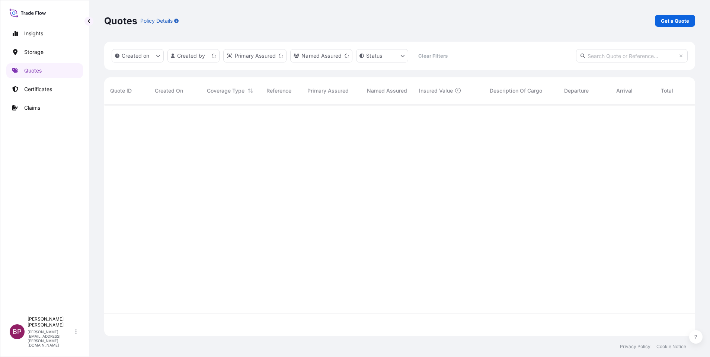
scroll to position [228, 582]
click at [683, 20] on p "Get a Quote" at bounding box center [675, 20] width 28 height 7
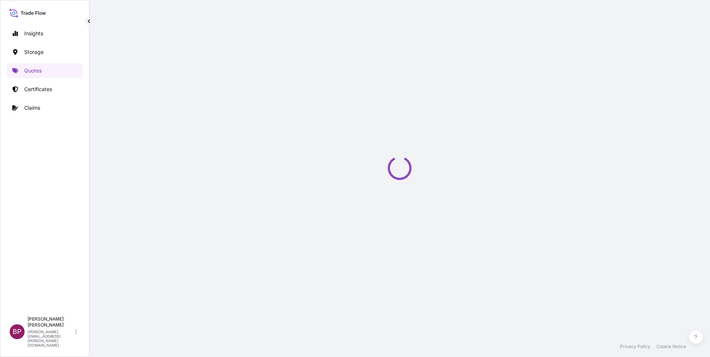
select select "Water"
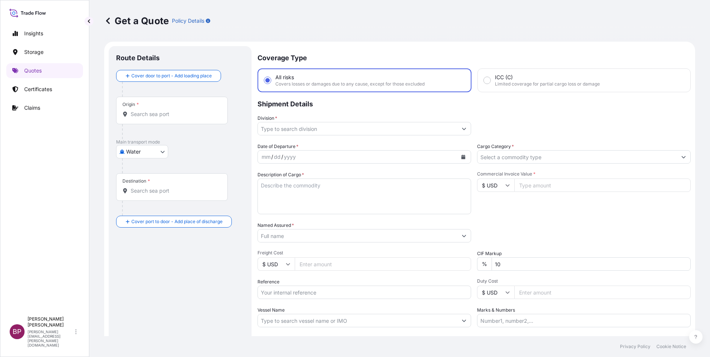
scroll to position [12, 0]
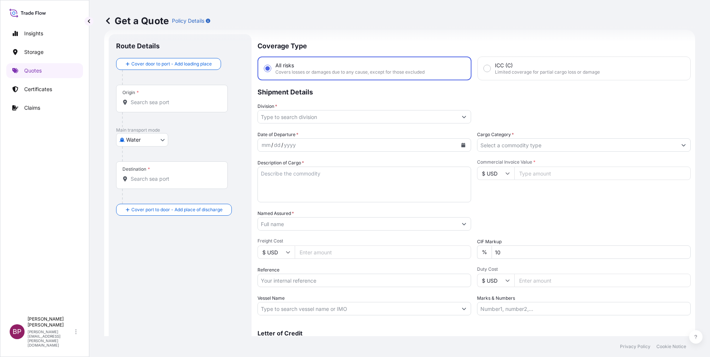
click at [681, 144] on icon "Show suggestions" at bounding box center [683, 145] width 4 height 4
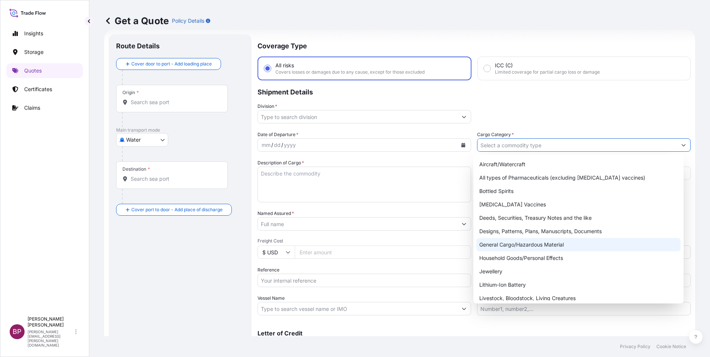
click at [536, 245] on div "General Cargo/Hazardous Material" at bounding box center [578, 244] width 204 height 13
type input "General Cargo/Hazardous Material"
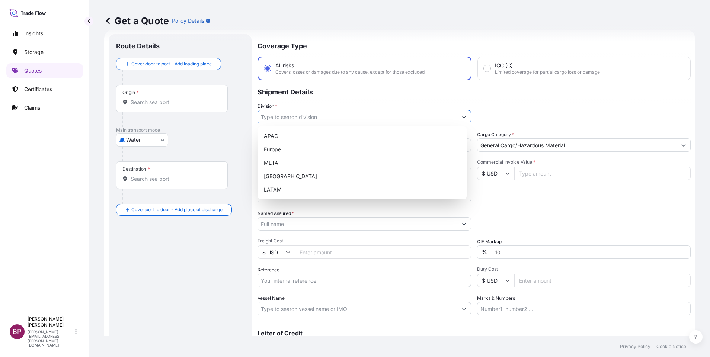
click at [462, 118] on icon "Show suggestions" at bounding box center [464, 117] width 4 height 2
click at [308, 163] on div "META" at bounding box center [362, 162] width 203 height 13
type input "META"
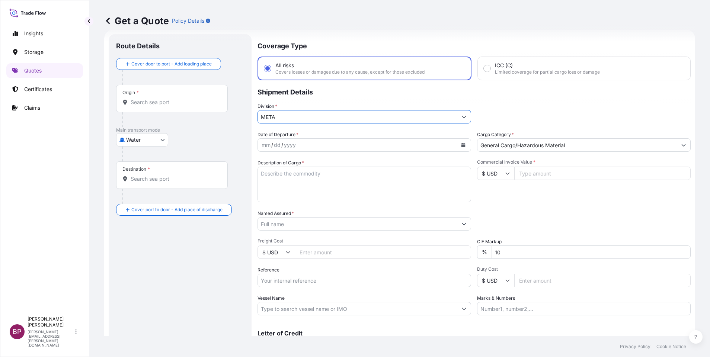
click at [502, 176] on input "$ USD" at bounding box center [495, 173] width 37 height 13
click at [496, 198] on div "€ EUR" at bounding box center [491, 194] width 31 height 14
type input "€ EUR"
drag, startPoint x: 534, startPoint y: 173, endPoint x: 529, endPoint y: 164, distance: 10.5
click at [534, 172] on input "Commercial Invoice Value *" at bounding box center [602, 173] width 176 height 13
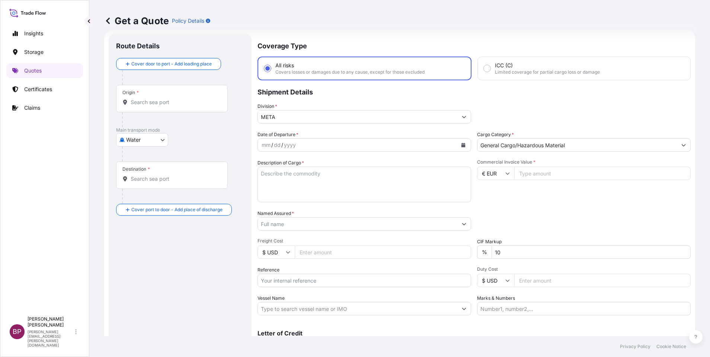
paste input "82842.83"
type input "82842.83"
click at [387, 181] on textarea "Description of Cargo *" at bounding box center [365, 185] width 214 height 36
paste textarea "NICKEL CADMIUM BATTERIES WITH ACCESSORIES (Dry and Without Electrolyte)"
type textarea "NICKEL CADMIUM BATTERIES WITH ACCESSORIES (Dry and Without Electrolyte)"
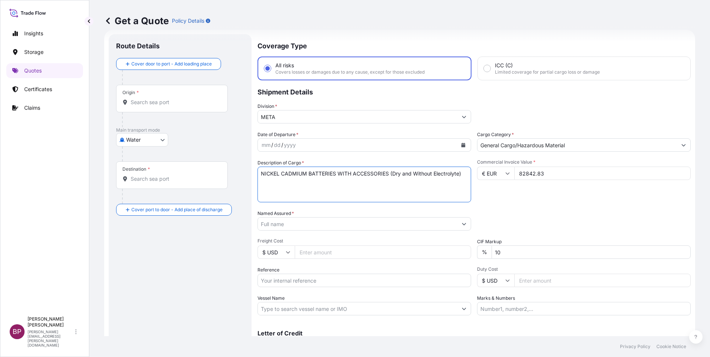
click at [462, 147] on icon "Calendar" at bounding box center [464, 145] width 4 height 4
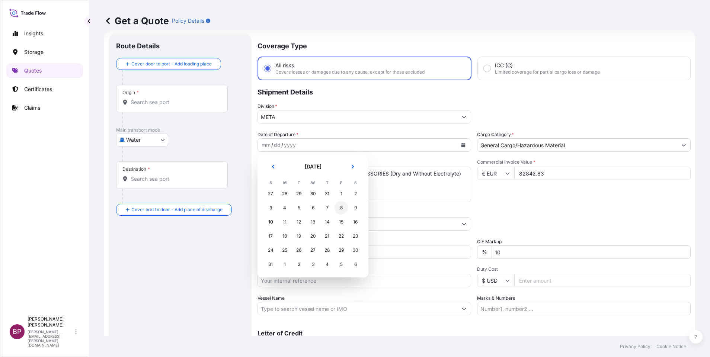
click at [341, 208] on div "8" at bounding box center [341, 207] width 13 height 13
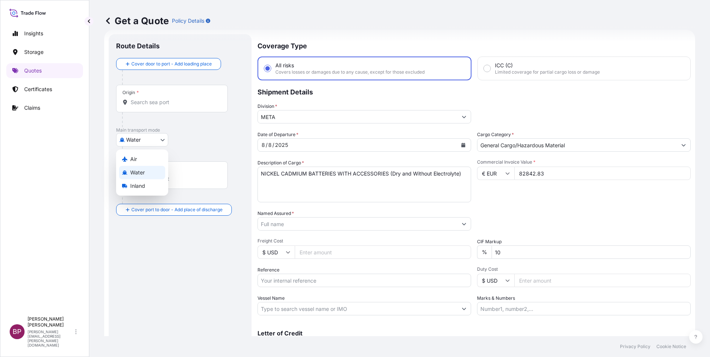
click at [157, 140] on body "Selected Date: [DATE] Insights Storage Quotes Certificates Claims BP [PERSON_NA…" at bounding box center [355, 178] width 710 height 357
click at [130, 159] on span "Air" at bounding box center [133, 159] width 7 height 7
select select "Air"
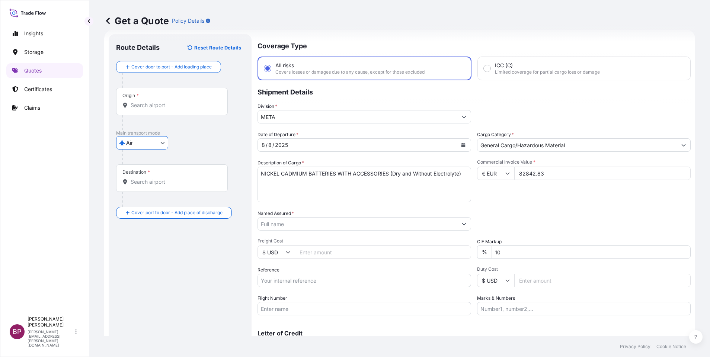
click at [347, 226] on input "Named Assured *" at bounding box center [357, 223] width 199 height 13
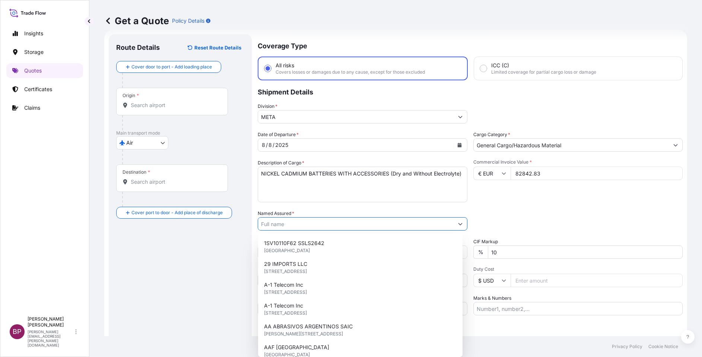
paste input "COGELEX [GEOGRAPHIC_DATA]"
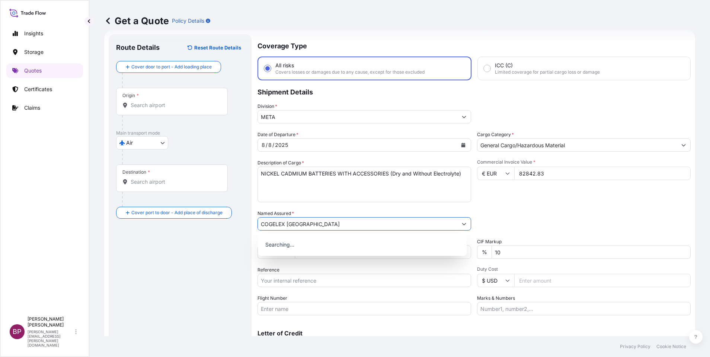
type input "COGELEX [GEOGRAPHIC_DATA]"
click at [229, 235] on div "Route Details Reset Route Details Cover door to port - Add loading place Place …" at bounding box center [180, 203] width 128 height 322
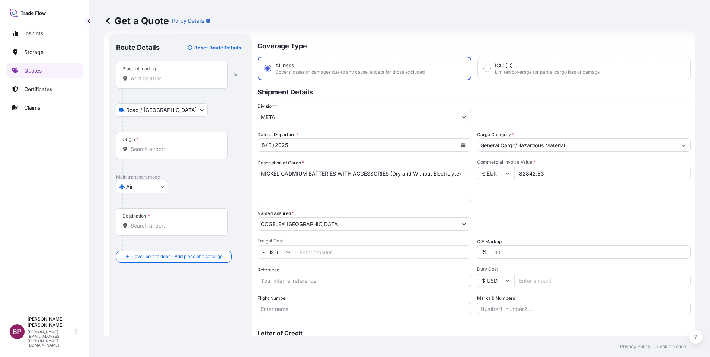
click at [165, 76] on input "Place of loading" at bounding box center [175, 78] width 88 height 7
paste input "COGELEX [GEOGRAPHIC_DATA]"
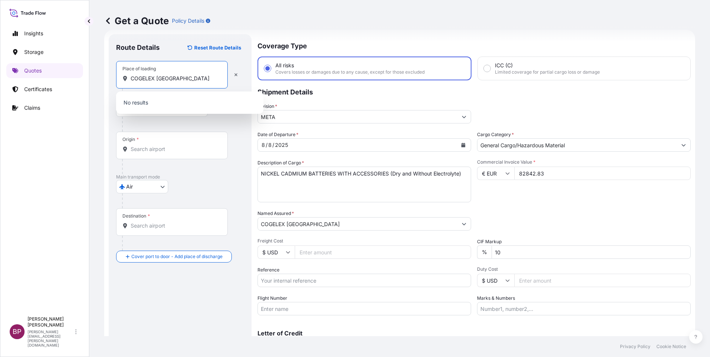
scroll to position [0, 12]
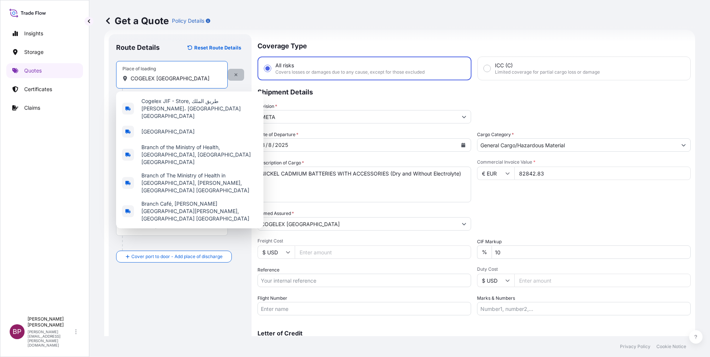
click at [237, 74] on icon "button" at bounding box center [236, 75] width 4 height 4
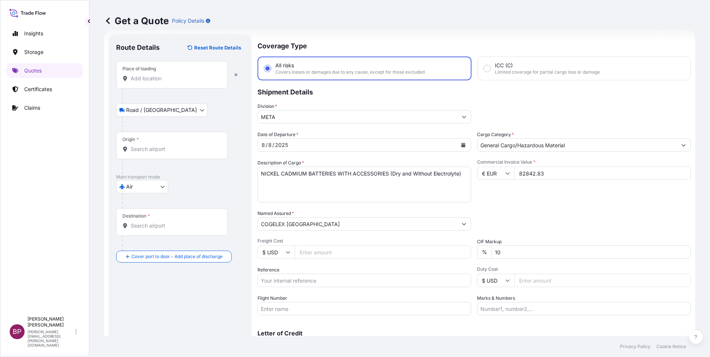
click at [155, 82] on input "Place of loading" at bounding box center [175, 78] width 88 height 7
paste input "Liege"
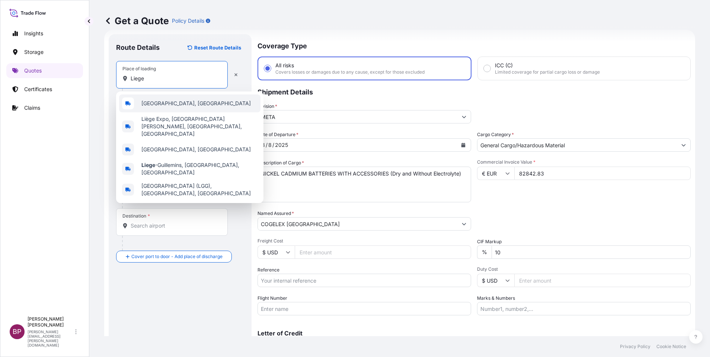
click at [173, 103] on span "[GEOGRAPHIC_DATA], [GEOGRAPHIC_DATA]" at bounding box center [195, 103] width 109 height 7
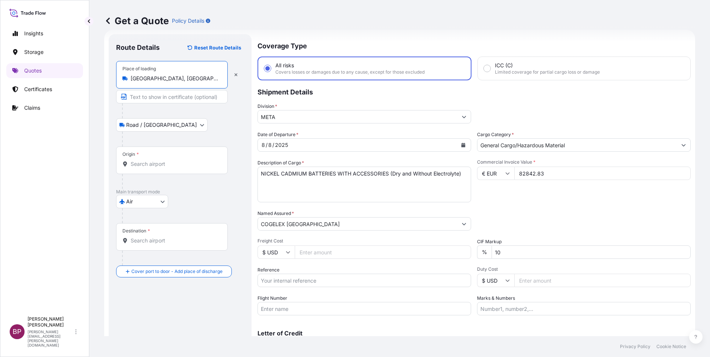
type input "[GEOGRAPHIC_DATA], [GEOGRAPHIC_DATA]"
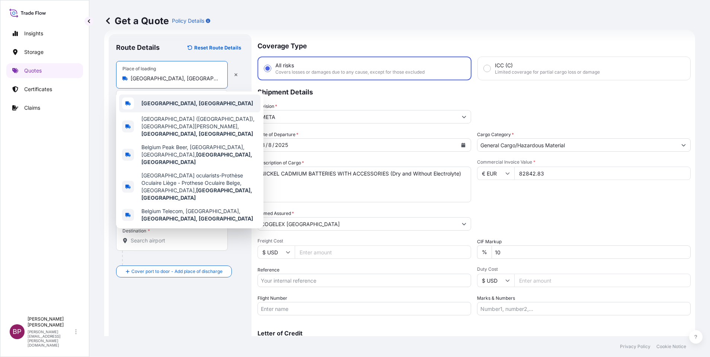
click at [180, 105] on div "[GEOGRAPHIC_DATA], [GEOGRAPHIC_DATA]" at bounding box center [189, 104] width 141 height 18
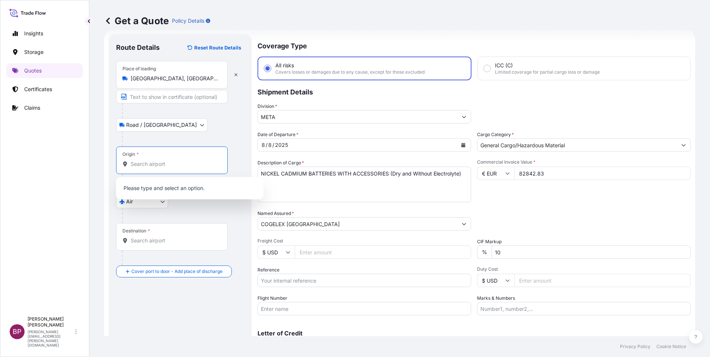
click at [166, 161] on input "Origin *" at bounding box center [175, 163] width 88 height 7
paste input "Liege"
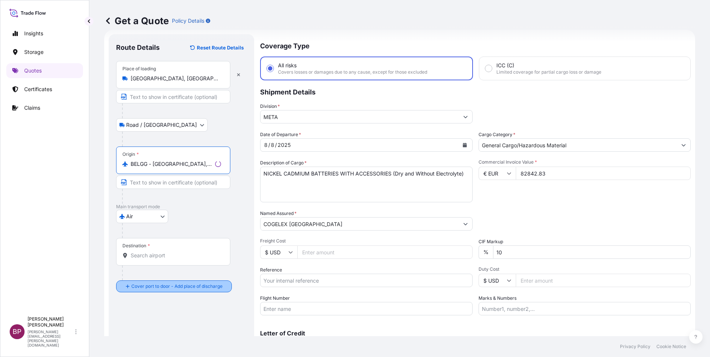
type input "BELGG - [GEOGRAPHIC_DATA], [GEOGRAPHIC_DATA]"
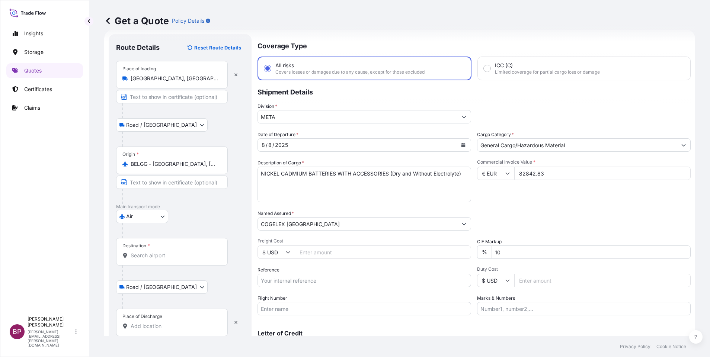
click at [150, 255] on input "Destination *" at bounding box center [175, 255] width 88 height 7
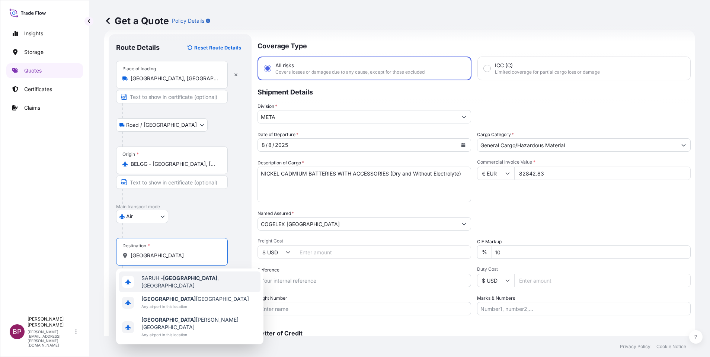
click at [199, 281] on span "SARUH - [GEOGRAPHIC_DATA] , [GEOGRAPHIC_DATA]" at bounding box center [199, 282] width 116 height 15
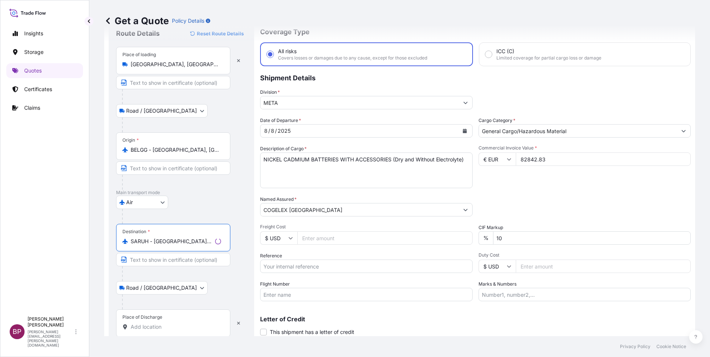
scroll to position [51, 0]
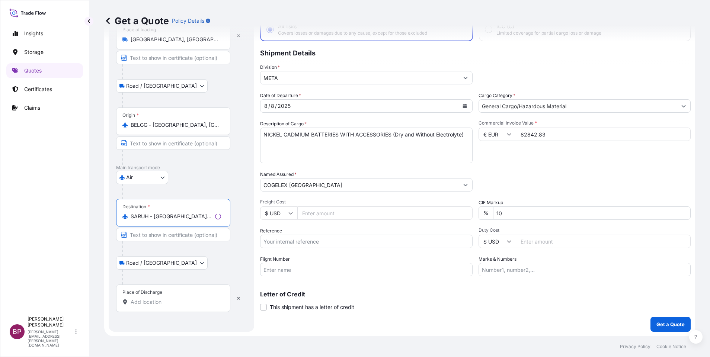
type input "SARUH - [GEOGRAPHIC_DATA], [GEOGRAPHIC_DATA]"
click at [189, 306] on div "Place of Discharge" at bounding box center [173, 299] width 114 height 28
click at [189, 306] on input "Place of Discharge" at bounding box center [176, 302] width 90 height 7
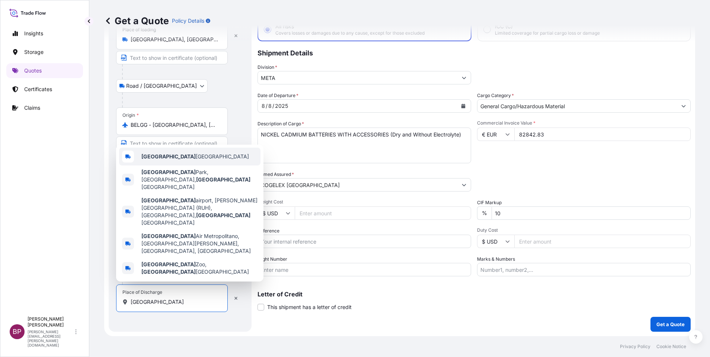
click at [197, 166] on div "[GEOGRAPHIC_DATA] [GEOGRAPHIC_DATA]" at bounding box center [189, 157] width 141 height 18
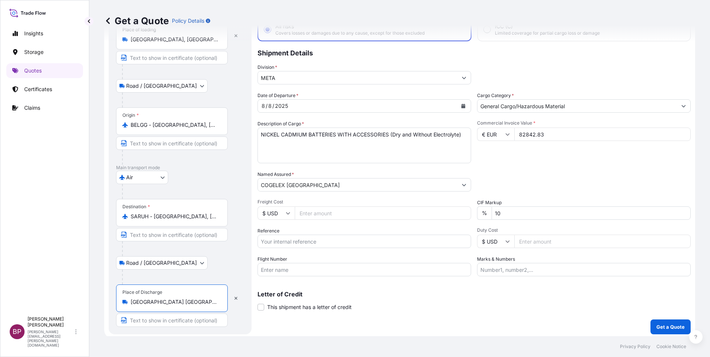
type input "[GEOGRAPHIC_DATA] [GEOGRAPHIC_DATA]"
click at [474, 316] on div "Coverage Type All risks Covers losses or damages due to any cause, except for t…" at bounding box center [474, 164] width 433 height 339
drag, startPoint x: 517, startPoint y: 208, endPoint x: 178, endPoint y: 165, distance: 342.2
click at [246, 169] on form "Route Details Reset Route Details Place of loading [GEOGRAPHIC_DATA], [GEOGRAPH…" at bounding box center [399, 165] width 591 height 348
type input "0"
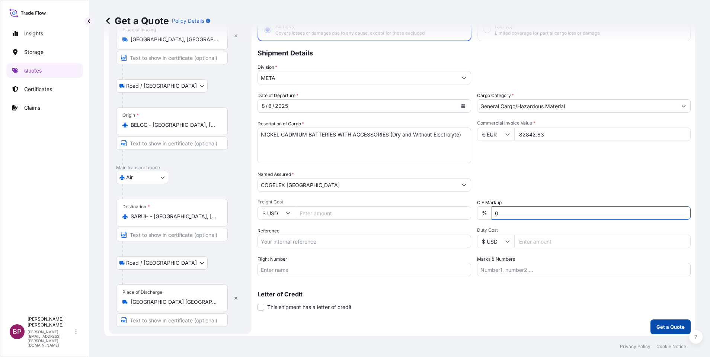
click at [668, 325] on p "Get a Quote" at bounding box center [671, 326] width 28 height 7
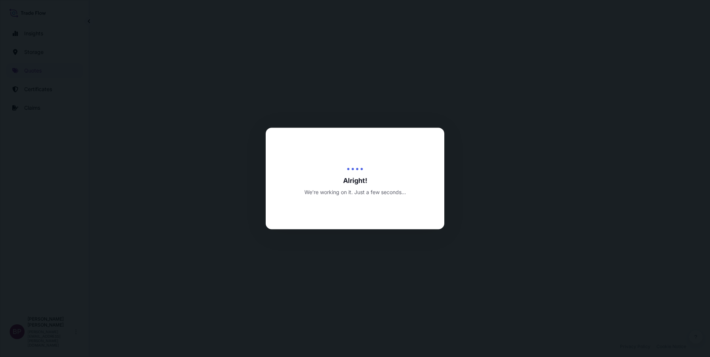
select select "Road / [GEOGRAPHIC_DATA]"
select select "Air"
select select "Road / [GEOGRAPHIC_DATA]"
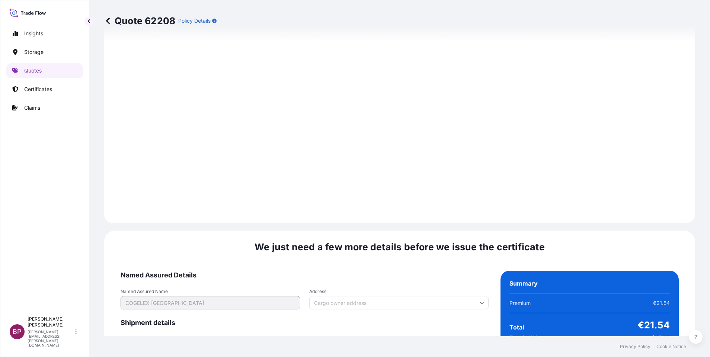
scroll to position [1144, 0]
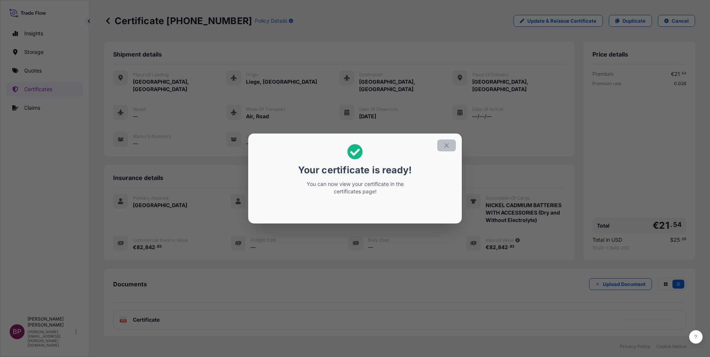
click at [447, 146] on icon "button" at bounding box center [446, 145] width 7 height 7
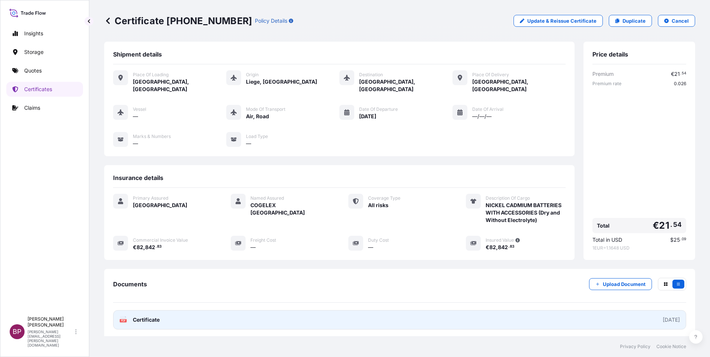
click at [152, 316] on link "PDF Certificate [DATE]" at bounding box center [399, 319] width 573 height 19
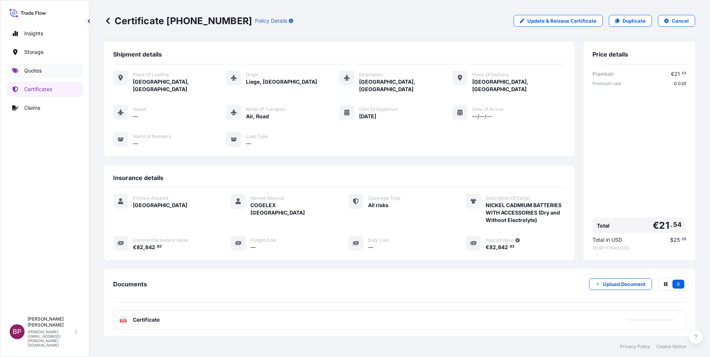
click at [33, 70] on p "Quotes" at bounding box center [32, 70] width 17 height 7
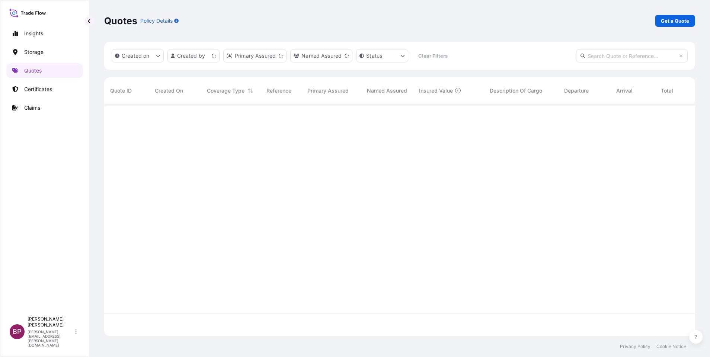
scroll to position [228, 582]
click at [680, 19] on p "Get a Quote" at bounding box center [675, 20] width 28 height 7
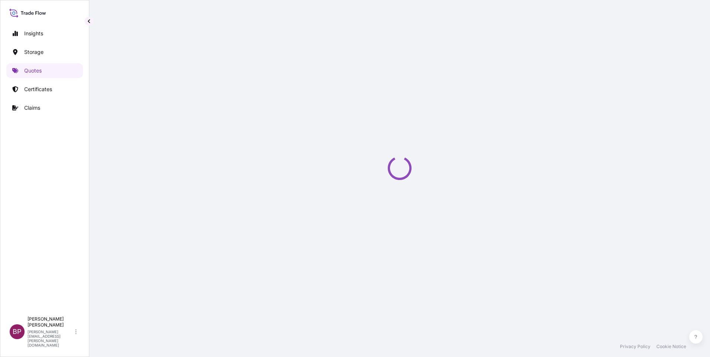
select select "Water"
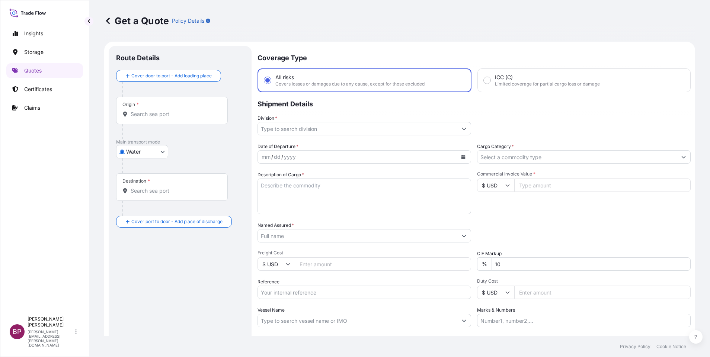
scroll to position [12, 0]
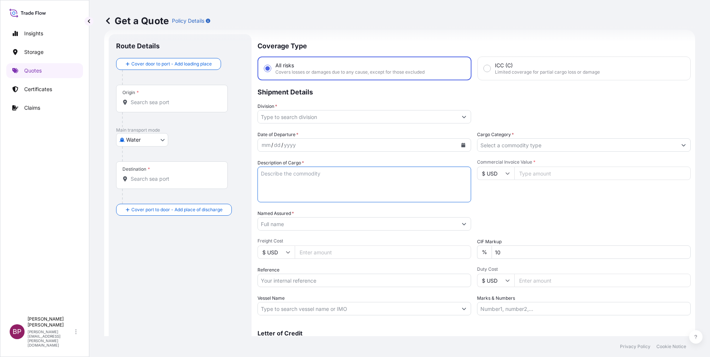
drag, startPoint x: 332, startPoint y: 186, endPoint x: 335, endPoint y: 189, distance: 4.8
click at [332, 183] on textarea "Description of Cargo *" at bounding box center [365, 185] width 214 height 36
paste textarea "Reception , concierge , fish counter, grill etc"
type textarea "Reception , concierge , fish counter, grill etc"
click at [459, 119] on button "Show suggestions" at bounding box center [463, 116] width 13 height 13
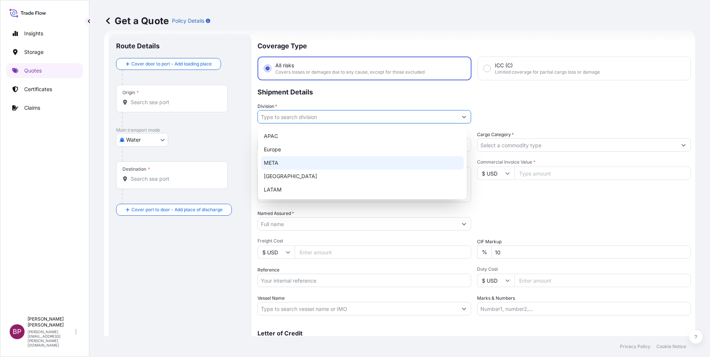
click at [332, 163] on div "META" at bounding box center [362, 162] width 203 height 13
type input "META"
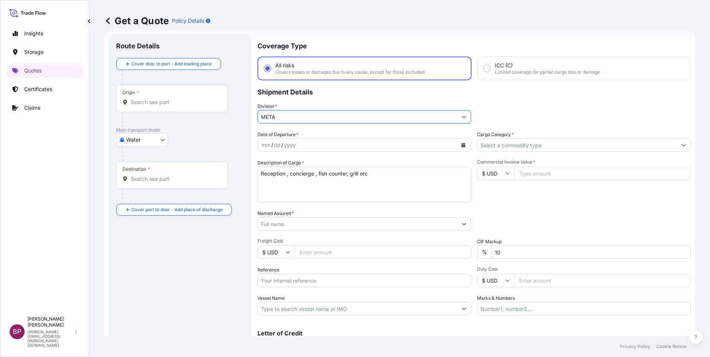
click at [677, 146] on button "Show suggestions" at bounding box center [683, 144] width 13 height 13
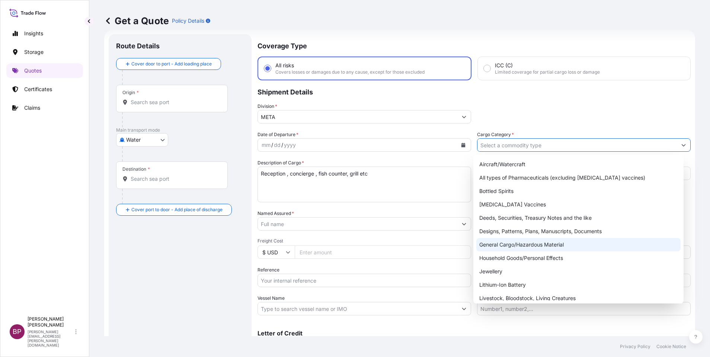
click at [523, 246] on div "General Cargo/Hazardous Material" at bounding box center [578, 244] width 204 height 13
type input "General Cargo/Hazardous Material"
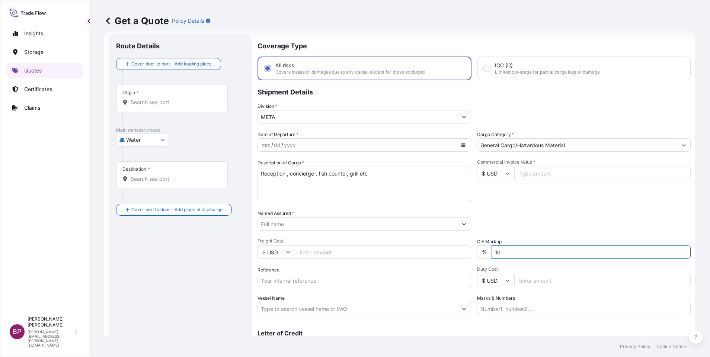
drag, startPoint x: 503, startPoint y: 247, endPoint x: 264, endPoint y: 217, distance: 240.8
click at [374, 238] on div "Date of Departure * mm / dd / yyyy Cargo Category * General Cargo/Hazardous Mat…" at bounding box center [474, 223] width 433 height 185
type input "0"
click at [501, 176] on input "$ USD" at bounding box center [495, 173] width 37 height 13
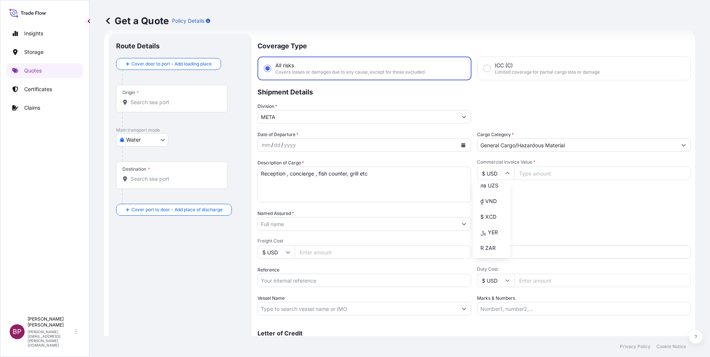
type input "﷼ QAR"
click at [533, 177] on input "Commercial Invoice Value *" at bounding box center [602, 173] width 176 height 13
paste input "508638"
type input "508638"
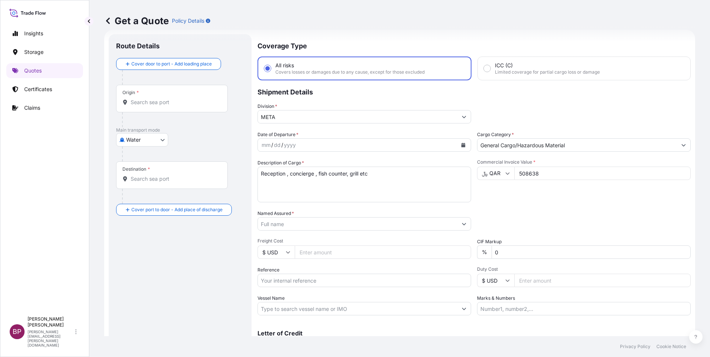
click at [535, 214] on div "Packing Category Type to search a container mode Please select a primary mode o…" at bounding box center [584, 220] width 214 height 21
click at [335, 224] on input "Named Assured *" at bounding box center [357, 223] width 199 height 13
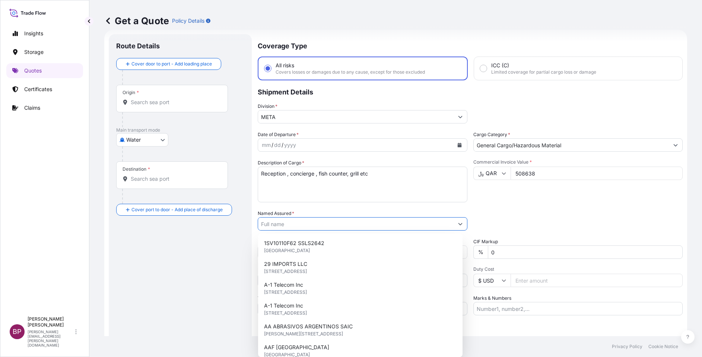
paste input "SAUDI ICON COMPANY"
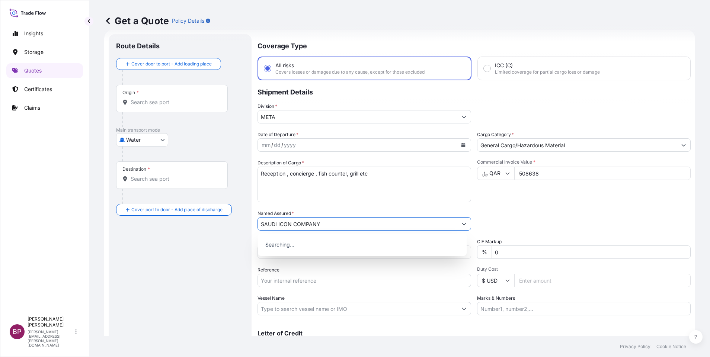
type input "SAUDI ICON COMPANY"
click at [162, 143] on body "1 option available. Insights Storage Quotes Certificates Claims BP [PERSON_NAME…" at bounding box center [355, 178] width 710 height 357
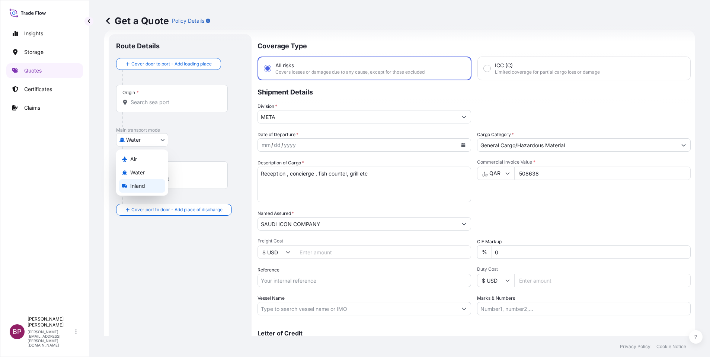
click at [144, 188] on span "Inland" at bounding box center [137, 185] width 15 height 7
select select "Inland"
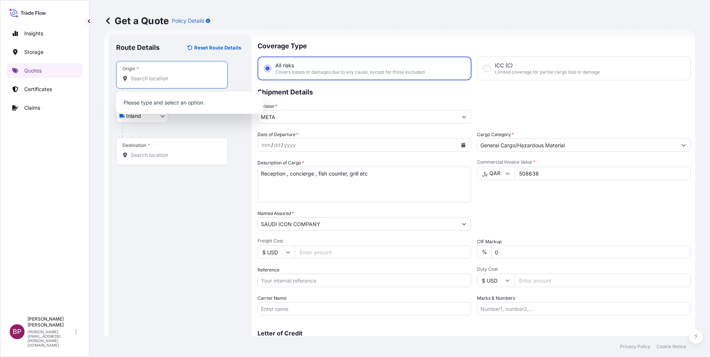
click at [155, 79] on input "Origin *" at bounding box center [175, 78] width 88 height 7
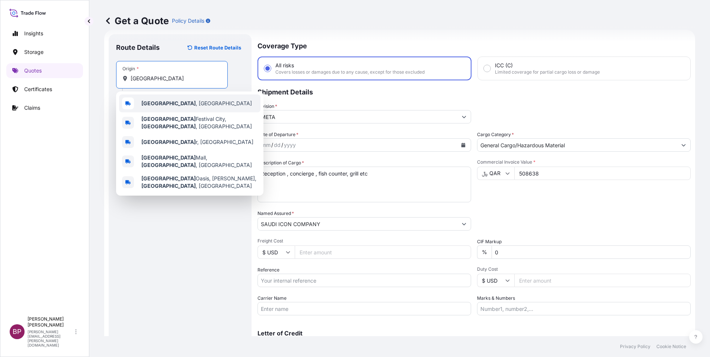
click at [174, 106] on div "[GEOGRAPHIC_DATA] , [GEOGRAPHIC_DATA]" at bounding box center [189, 104] width 141 height 18
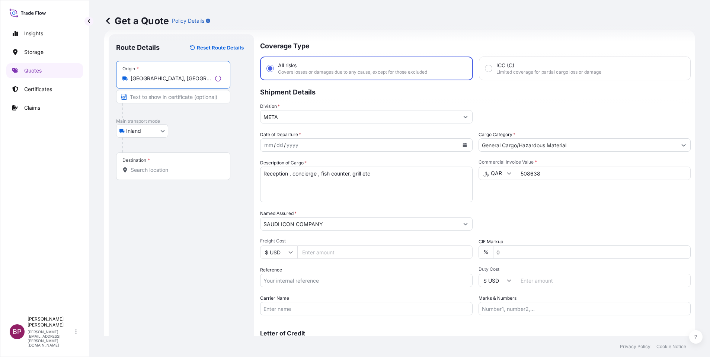
type input "[GEOGRAPHIC_DATA], [GEOGRAPHIC_DATA]"
click at [165, 172] on input "Destination *" at bounding box center [176, 169] width 90 height 7
paste input "UMLUJ"
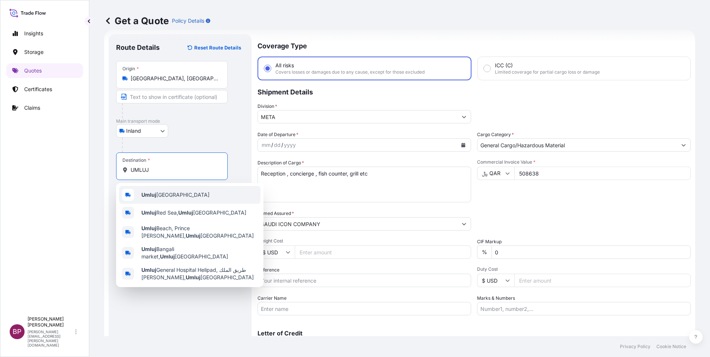
click at [183, 196] on span "Umluj [GEOGRAPHIC_DATA]" at bounding box center [175, 194] width 68 height 7
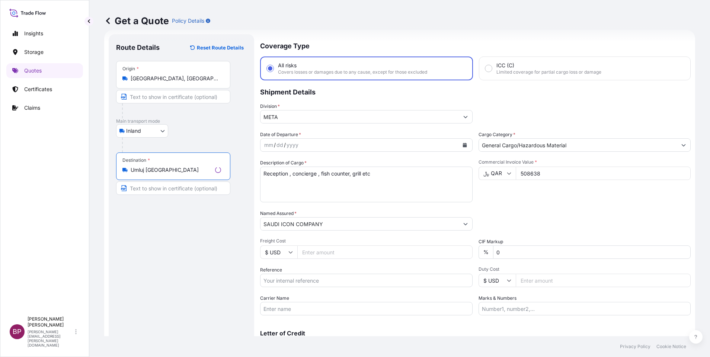
type input "Umluj [GEOGRAPHIC_DATA]"
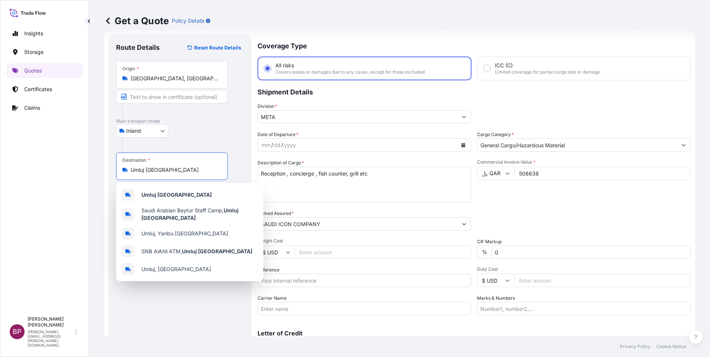
click at [462, 145] on icon "Calendar" at bounding box center [464, 145] width 4 height 4
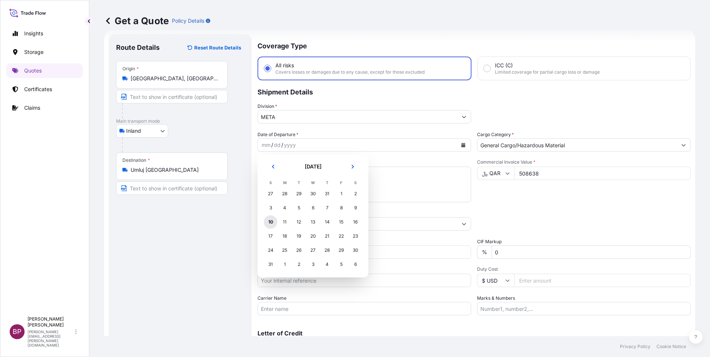
click at [268, 220] on div "10" at bounding box center [270, 222] width 13 height 13
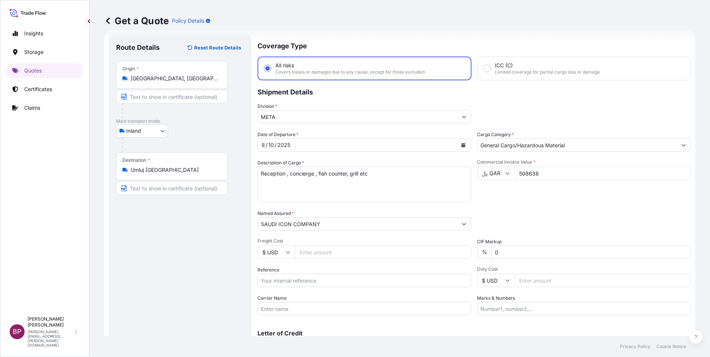
click at [559, 213] on div "Packing Category Type to search a container mode Please select a primary mode o…" at bounding box center [584, 220] width 214 height 21
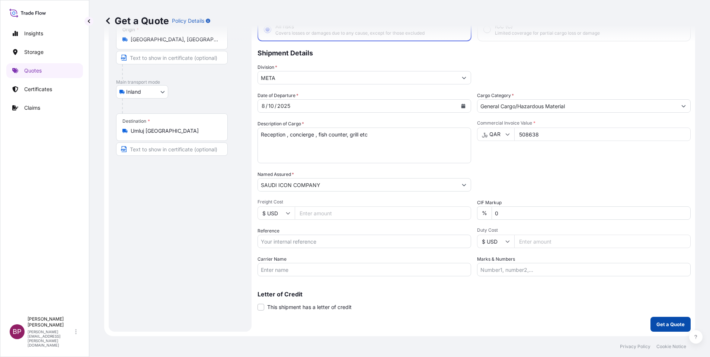
click at [669, 324] on p "Get a Quote" at bounding box center [671, 324] width 28 height 7
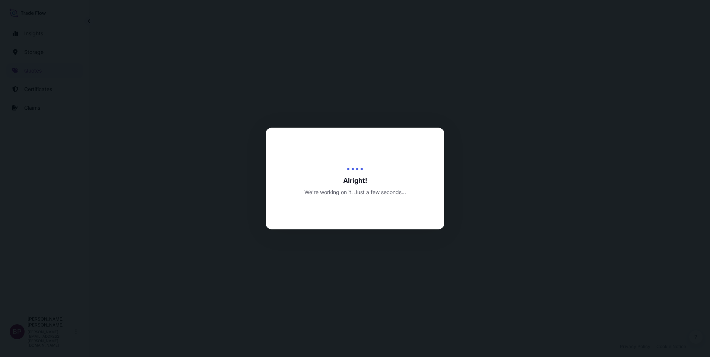
select select "Inland"
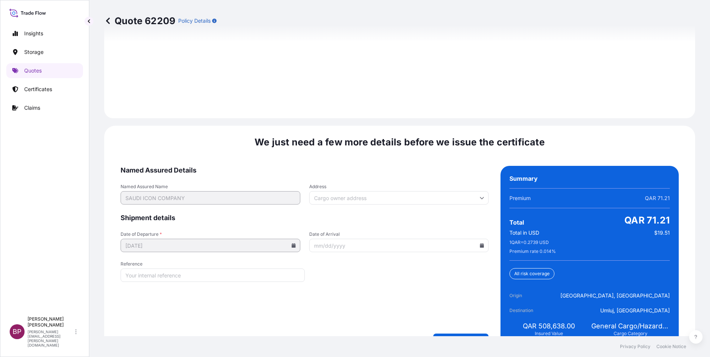
scroll to position [1085, 0]
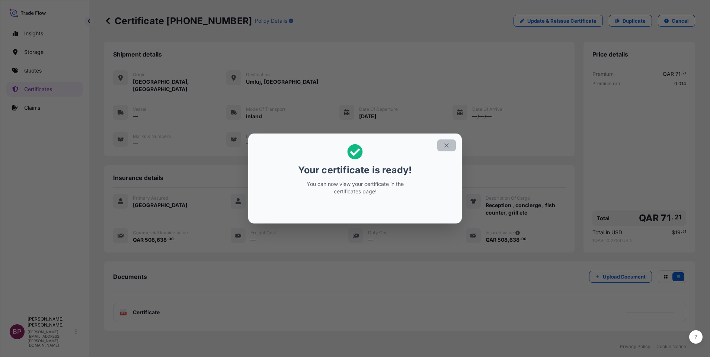
click at [448, 146] on icon "button" at bounding box center [446, 145] width 7 height 7
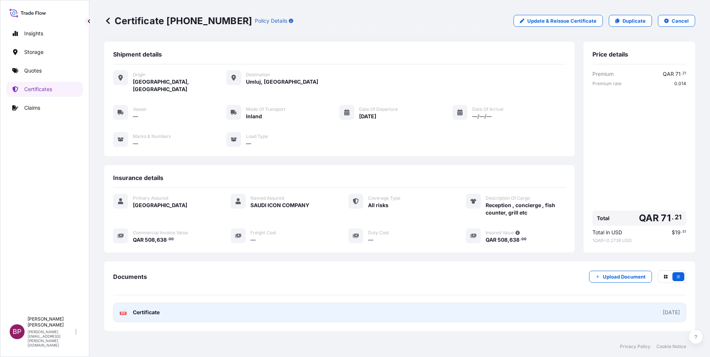
click at [153, 309] on span "Certificate" at bounding box center [146, 312] width 27 height 7
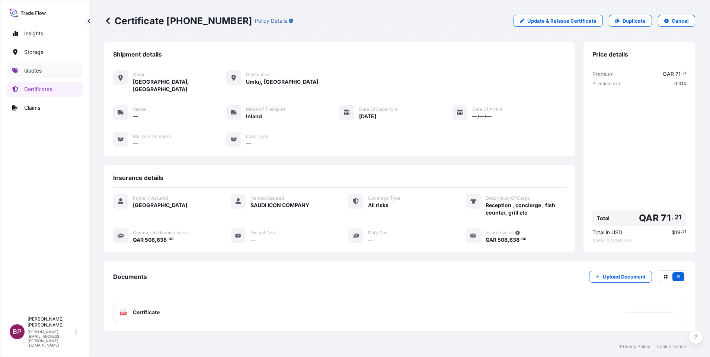
click at [33, 69] on p "Quotes" at bounding box center [32, 70] width 17 height 7
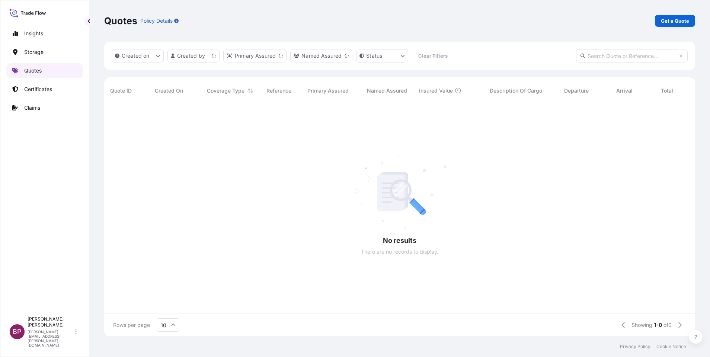
scroll to position [228, 582]
click at [682, 20] on p "Get a Quote" at bounding box center [675, 20] width 28 height 7
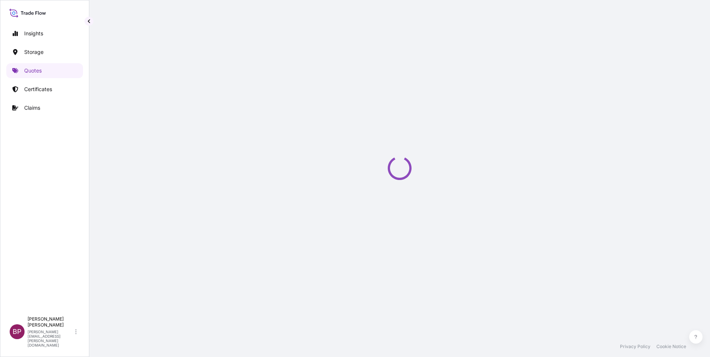
select select "Water"
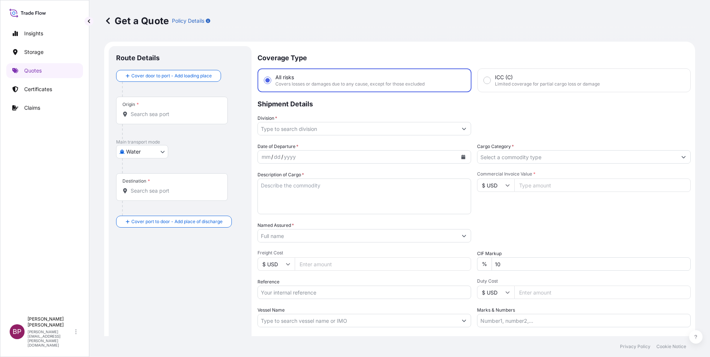
scroll to position [12, 0]
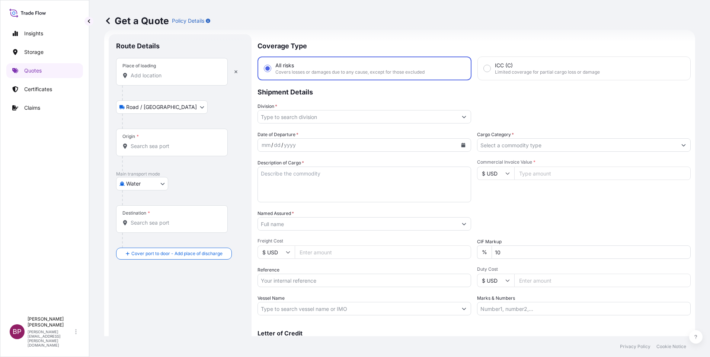
click at [163, 74] on input "Place of loading" at bounding box center [175, 75] width 88 height 7
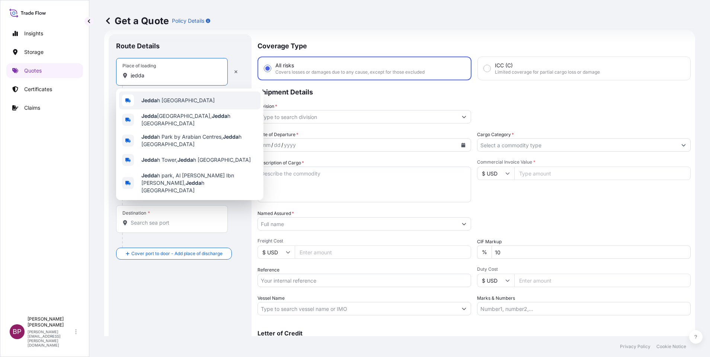
click at [182, 102] on span "Jedda h [GEOGRAPHIC_DATA]" at bounding box center [177, 100] width 73 height 7
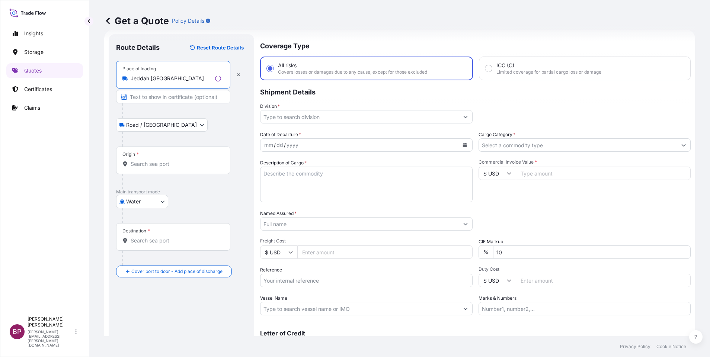
type input "Jeddah [GEOGRAPHIC_DATA]"
click at [168, 166] on input "Origin *" at bounding box center [176, 163] width 90 height 7
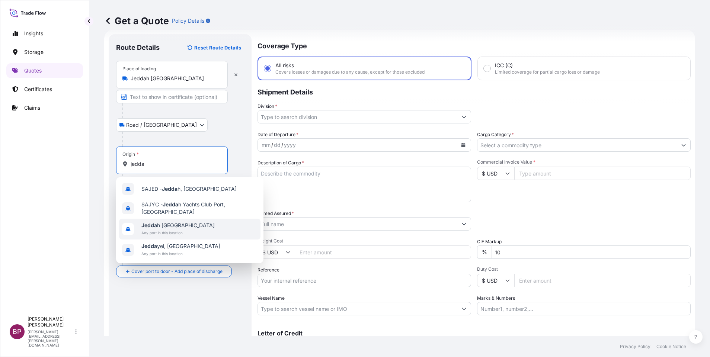
click at [194, 227] on div "Jedda h [GEOGRAPHIC_DATA] Any port in this location" at bounding box center [189, 229] width 141 height 21
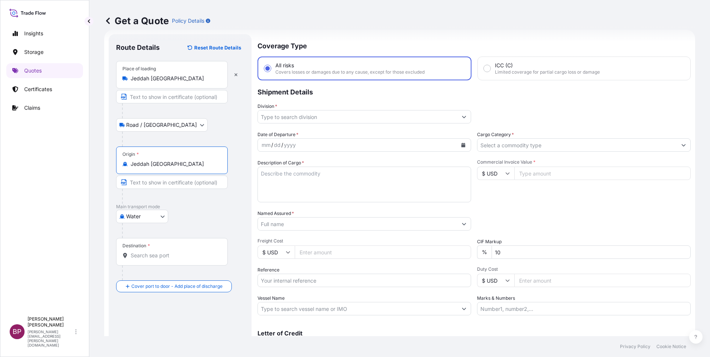
type input "Jeddah [GEOGRAPHIC_DATA]"
click at [171, 257] on input "Destination *" at bounding box center [175, 255] width 88 height 7
paste input "[GEOGRAPHIC_DATA]"
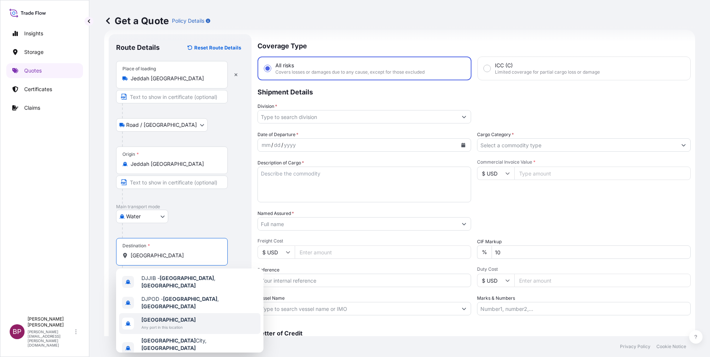
click at [181, 324] on span "Any port in this location" at bounding box center [168, 327] width 54 height 7
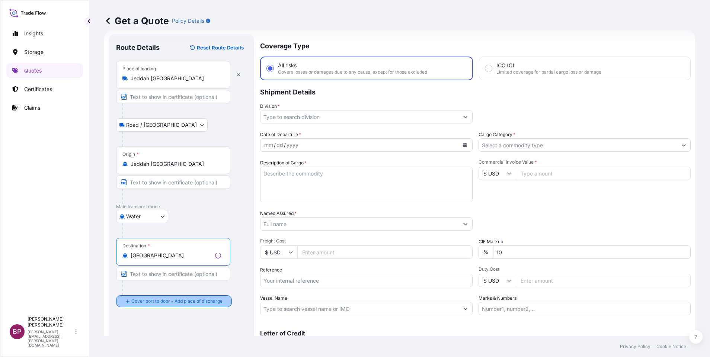
type input "[GEOGRAPHIC_DATA]"
click at [166, 329] on div "Place of Discharge" at bounding box center [172, 338] width 112 height 28
click at [166, 338] on input "Place of Discharge" at bounding box center [175, 341] width 88 height 7
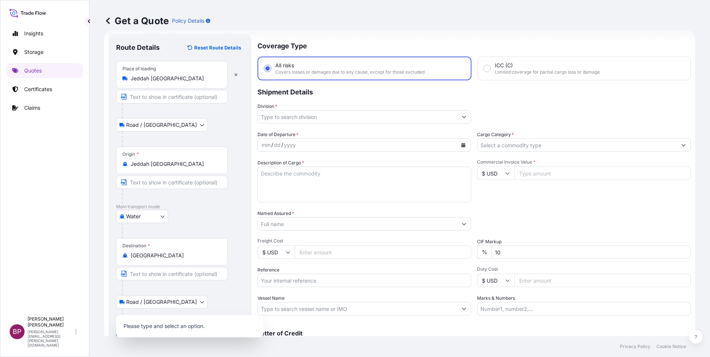
scroll to position [51, 0]
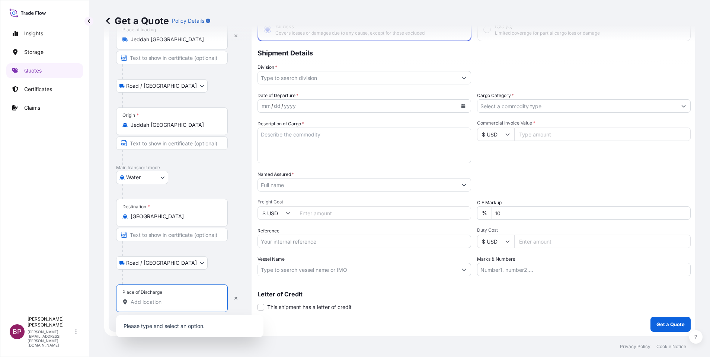
paste input "[GEOGRAPHIC_DATA]"
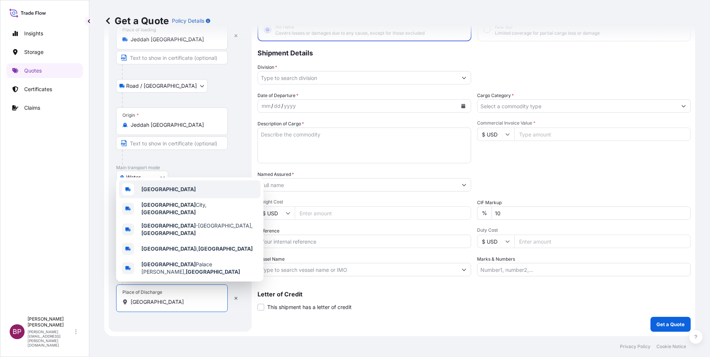
click at [185, 198] on div "[GEOGRAPHIC_DATA]" at bounding box center [189, 190] width 141 height 18
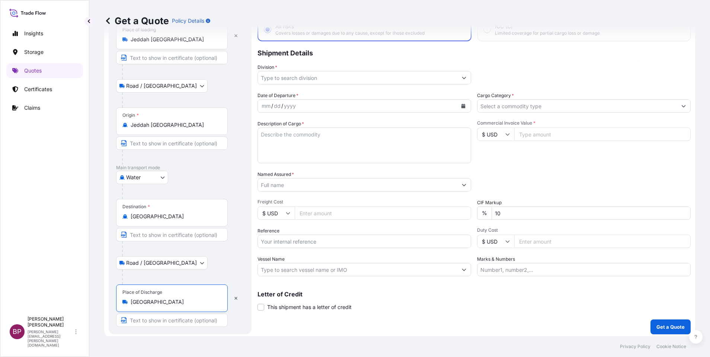
type input "[GEOGRAPHIC_DATA]"
click at [225, 179] on div "Water Air Water Inland" at bounding box center [180, 177] width 128 height 13
click at [534, 137] on input "Commercial Invoice Value *" at bounding box center [602, 134] width 176 height 13
paste input "24000"
type input "24000"
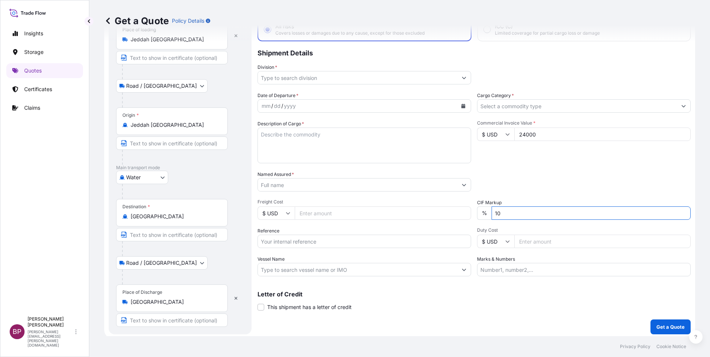
drag, startPoint x: 520, startPoint y: 215, endPoint x: 232, endPoint y: 198, distance: 288.2
click at [345, 211] on div "Date of Departure * mm / dd / yyyy Cargo Category * Description of Cargo * Comm…" at bounding box center [474, 184] width 433 height 185
type input "0"
click at [556, 181] on div "Packing Category Type to search a container mode Please select a primary mode o…" at bounding box center [584, 181] width 214 height 21
paste textarea "LIQUID GLUCOSE - DS:84% BRIX, [GEOGRAPHIC_DATA]:42%"
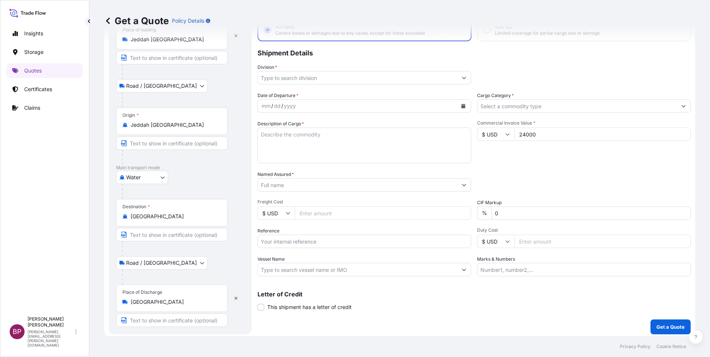
click at [304, 144] on textarea "Description of Cargo *" at bounding box center [365, 146] width 214 height 36
type textarea "LIQUID GLUCOSE - DS:84% BRIX, [GEOGRAPHIC_DATA]:42%"
drag, startPoint x: 309, startPoint y: 240, endPoint x: 326, endPoint y: 244, distance: 17.9
click at [309, 240] on input "Reference" at bounding box center [365, 241] width 214 height 13
paste input "3100101358"
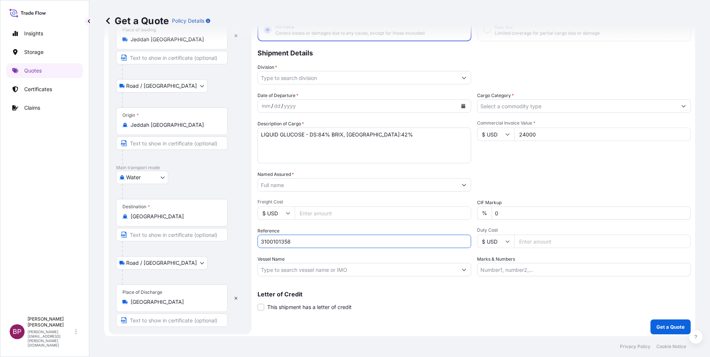
type input "3100101358"
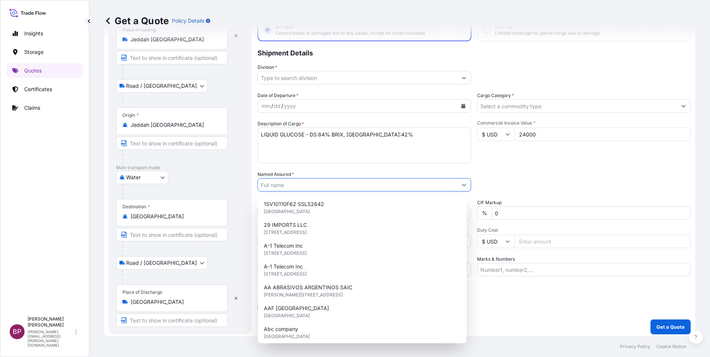
click at [294, 185] on input "Named Assured *" at bounding box center [357, 184] width 199 height 13
paste input "CODIMEX GENERAL TRADING FZCO"
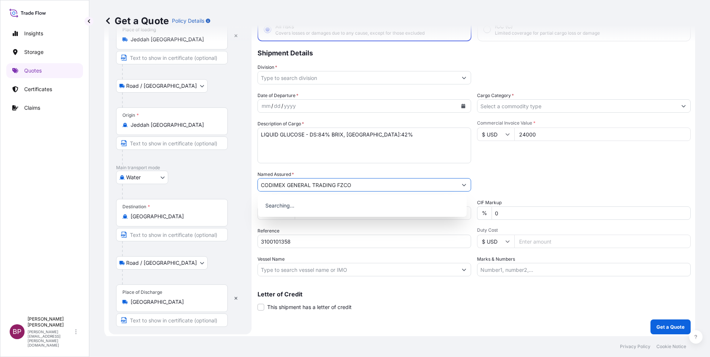
type input "CODIMEX GENERAL TRADING FZCO"
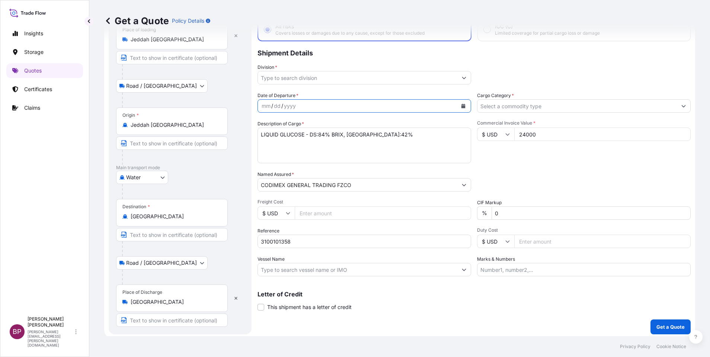
click at [462, 106] on icon "Calendar" at bounding box center [464, 106] width 4 height 4
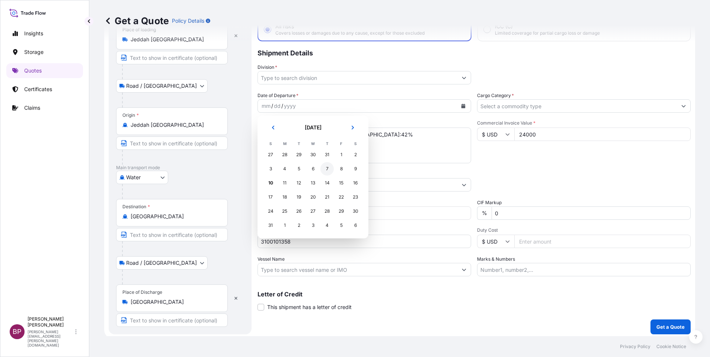
click at [326, 166] on div "7" at bounding box center [326, 168] width 13 height 13
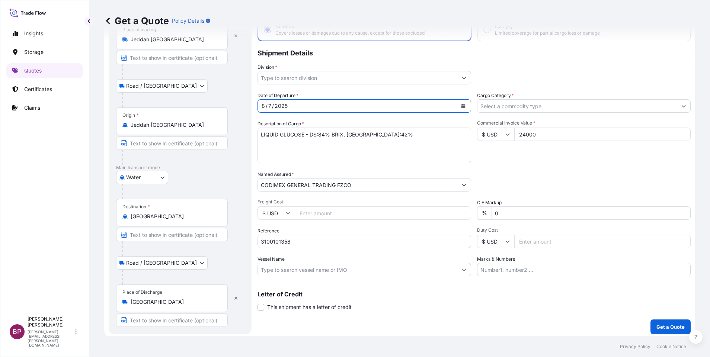
click at [462, 78] on icon "Show suggestions" at bounding box center [464, 78] width 4 height 4
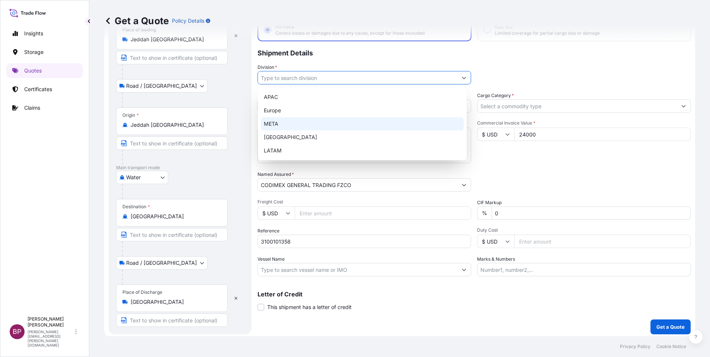
click at [295, 125] on div "META" at bounding box center [362, 123] width 203 height 13
type input "META"
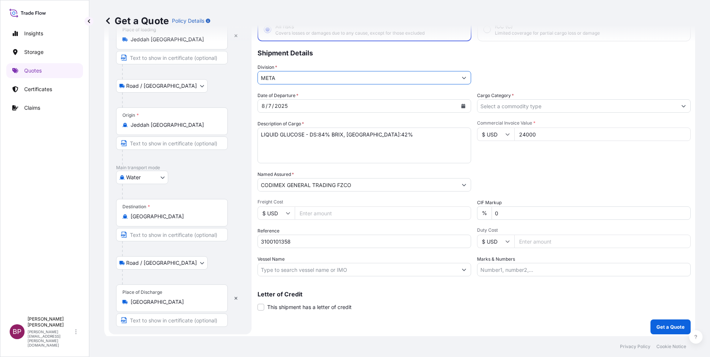
click at [681, 106] on icon "Show suggestions" at bounding box center [683, 106] width 4 height 4
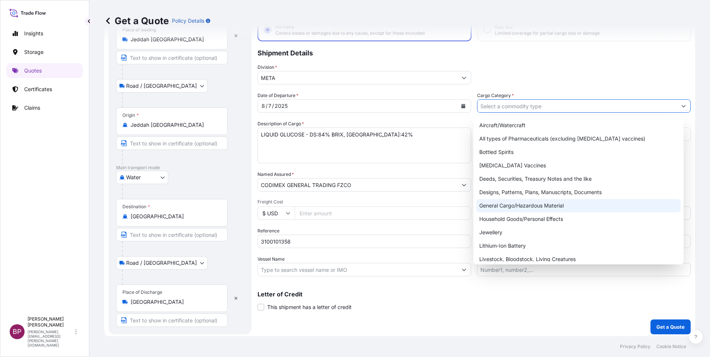
click at [545, 209] on div "General Cargo/Hazardous Material" at bounding box center [578, 205] width 204 height 13
type input "General Cargo/Hazardous Material"
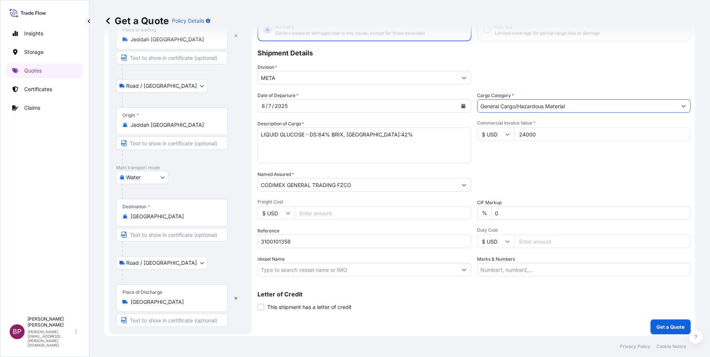
click at [585, 192] on div "Date of Departure * [DATE] Cargo Category * General Cargo/Hazardous Material De…" at bounding box center [474, 184] width 433 height 185
click at [663, 325] on p "Get a Quote" at bounding box center [671, 326] width 28 height 7
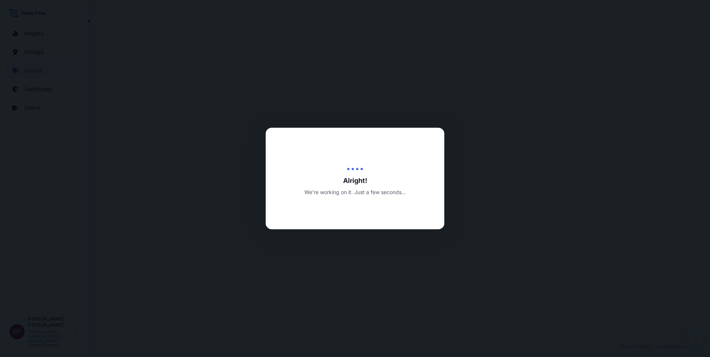
select select "Road / [GEOGRAPHIC_DATA]"
select select "Water"
select select "Road / [GEOGRAPHIC_DATA]"
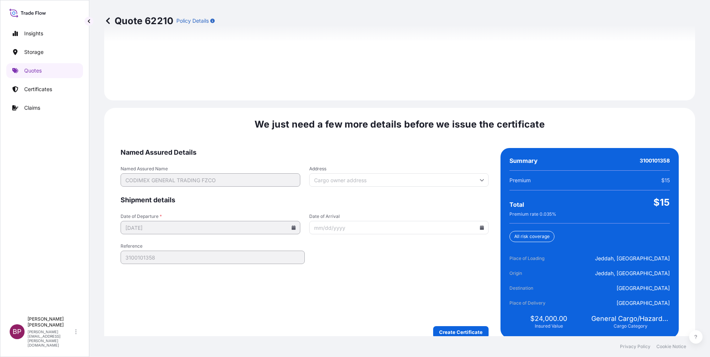
scroll to position [1105, 0]
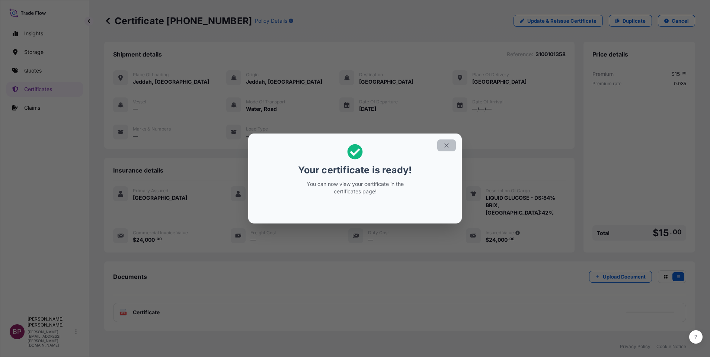
click at [447, 147] on icon "button" at bounding box center [446, 145] width 7 height 7
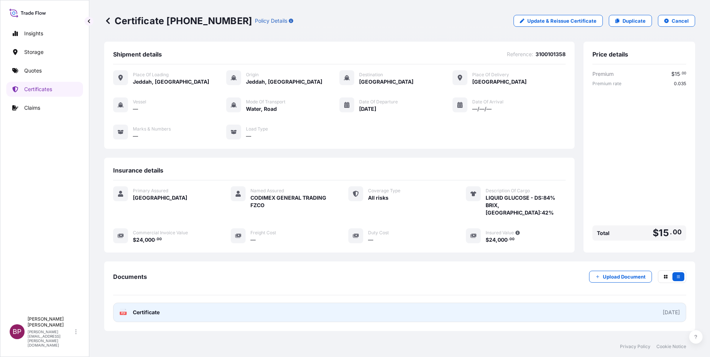
click at [148, 309] on span "Certificate" at bounding box center [146, 312] width 27 height 7
